Goal: Task Accomplishment & Management: Use online tool/utility

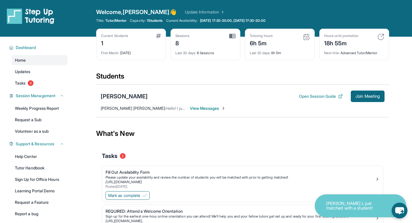
drag, startPoint x: 305, startPoint y: 96, endPoint x: 287, endPoint y: 123, distance: 32.1
click at [287, 123] on main "Current Students 1 First Match : [DATE] Sessions 8 Last 30 days : 8 Sessions Tu…" at bounding box center [242, 144] width 293 height 214
click at [287, 123] on div "What's New" at bounding box center [242, 133] width 293 height 25
click at [315, 98] on button "Open Session Guide" at bounding box center [321, 96] width 44 height 6
click at [374, 94] on span "Join Meeting" at bounding box center [367, 95] width 25 height 3
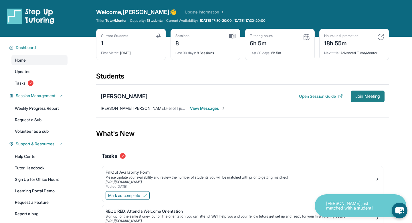
click at [361, 94] on span "Join Meeting" at bounding box center [367, 95] width 25 height 3
